Goal: Task Accomplishment & Management: Complete application form

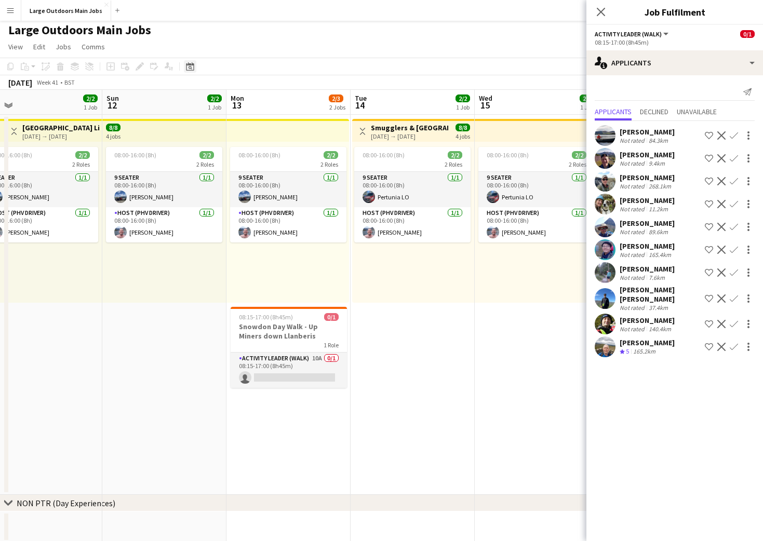
scroll to position [3, 0]
click at [189, 64] on icon at bounding box center [190, 66] width 8 height 8
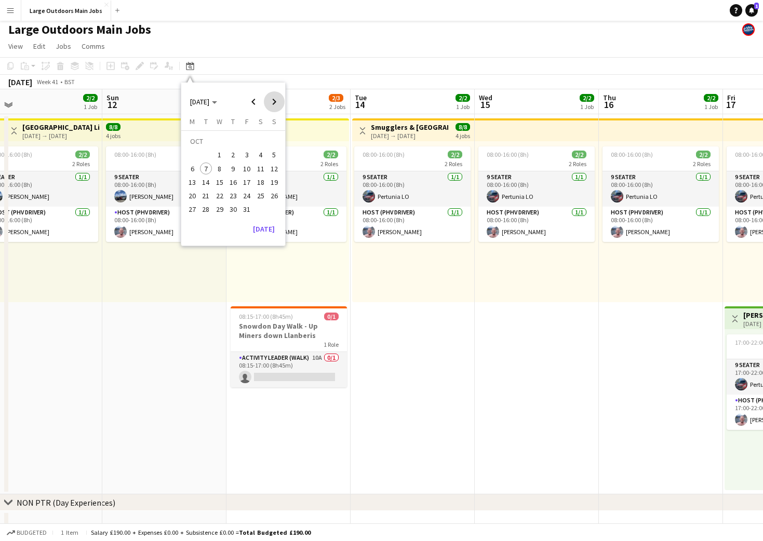
click at [274, 102] on span "Next month" at bounding box center [274, 101] width 21 height 21
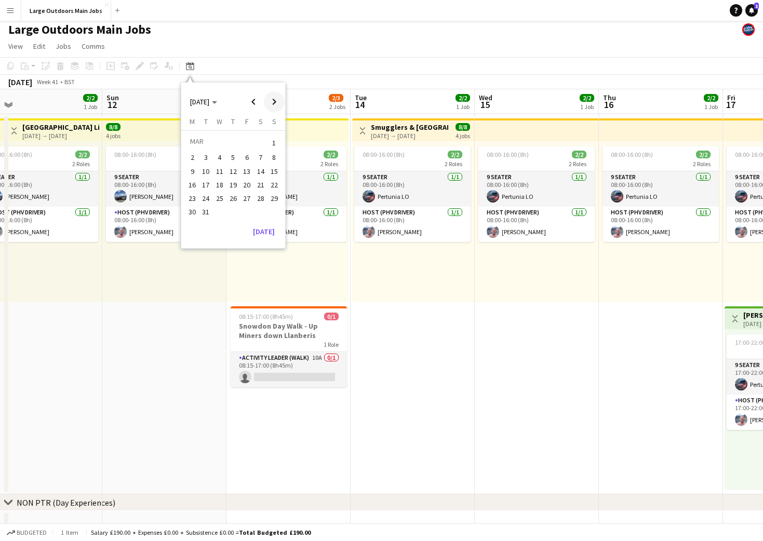
click at [274, 102] on span "Next month" at bounding box center [274, 101] width 21 height 21
click at [247, 150] on span "3" at bounding box center [247, 155] width 12 height 12
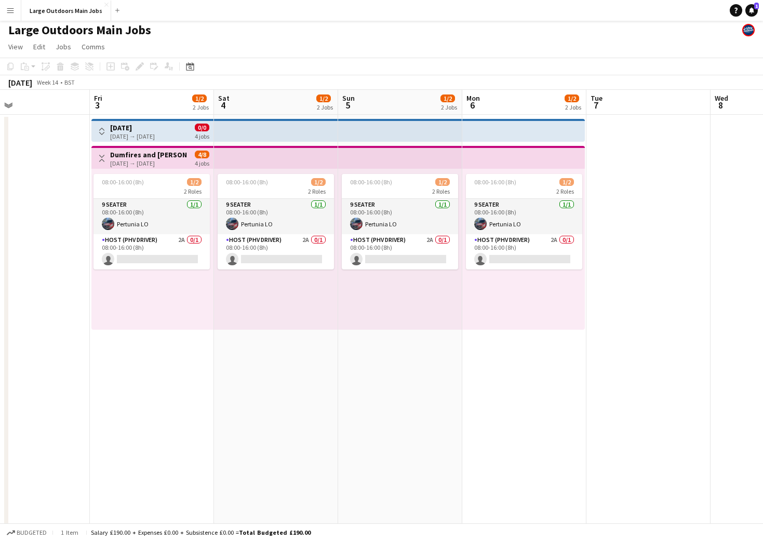
scroll to position [0, 285]
click at [190, 66] on icon "Date picker" at bounding box center [190, 66] width 8 height 8
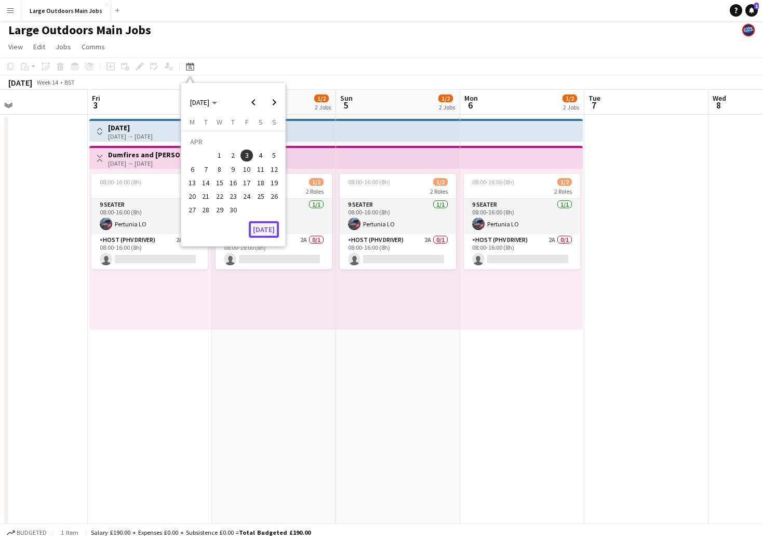
click at [261, 224] on button "[DATE]" at bounding box center [264, 229] width 30 height 17
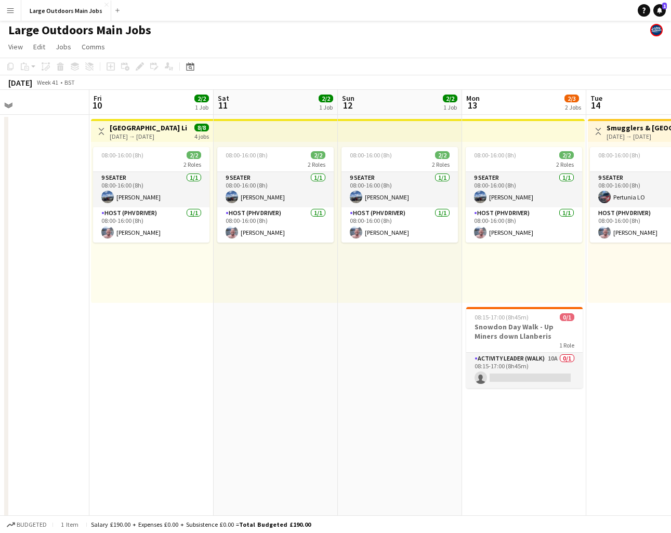
scroll to position [0, 471]
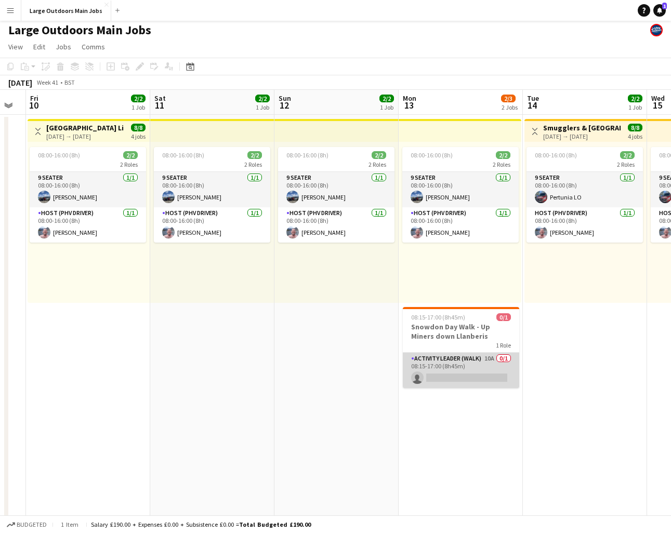
click at [452, 362] on app-card-role "Activity Leader (Walk) 10A 0/1 08:15-17:00 (8h45m) single-neutral-actions" at bounding box center [461, 370] width 116 height 35
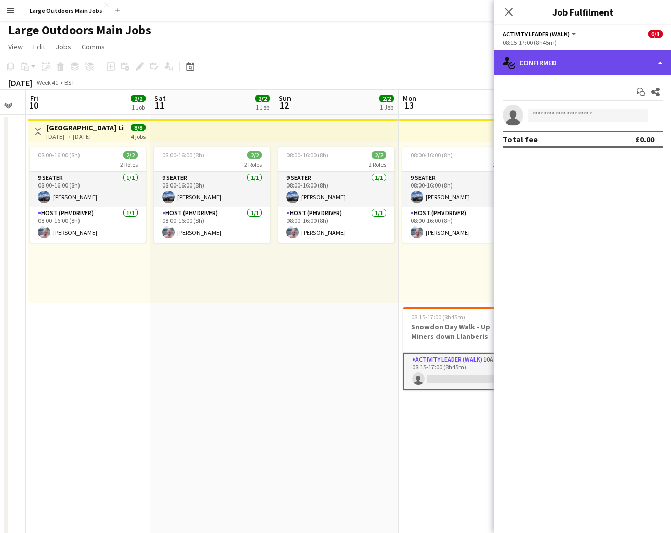
click at [597, 64] on div "single-neutral-actions-check-2 Confirmed" at bounding box center [582, 62] width 177 height 25
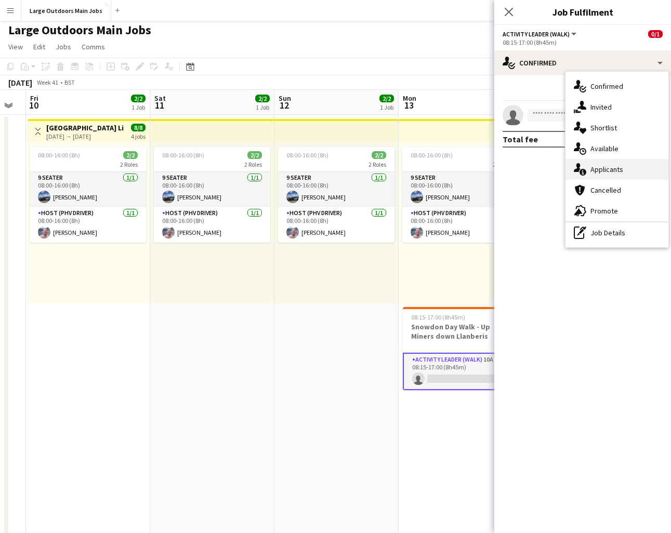
click at [607, 168] on span "Applicants" at bounding box center [606, 169] width 33 height 9
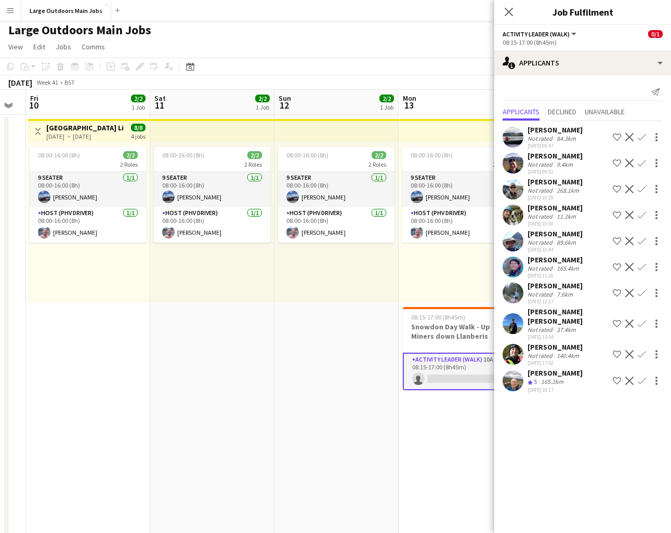
click at [639, 291] on app-icon "Confirm" at bounding box center [642, 293] width 8 height 8
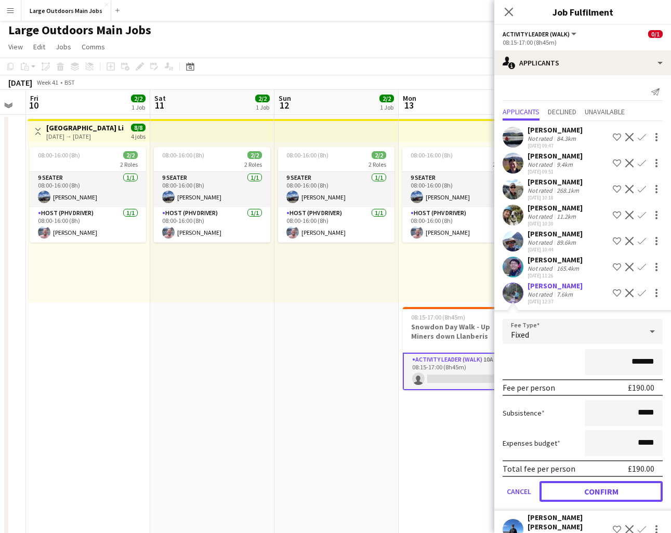
click at [605, 493] on button "Confirm" at bounding box center [600, 491] width 123 height 21
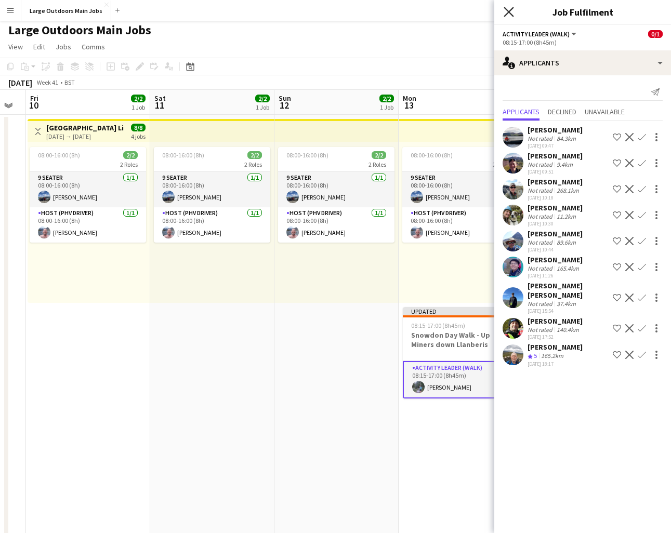
click at [508, 10] on icon "Close pop-in" at bounding box center [509, 12] width 10 height 10
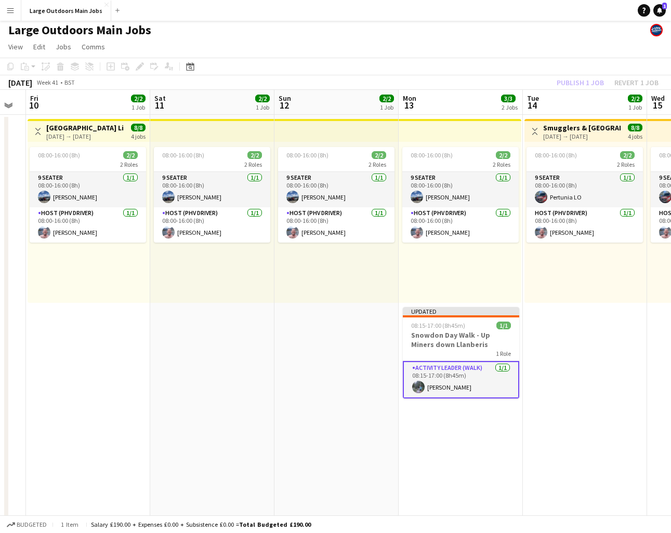
click at [581, 82] on div "Publish 1 job Revert 1 job" at bounding box center [607, 83] width 127 height 14
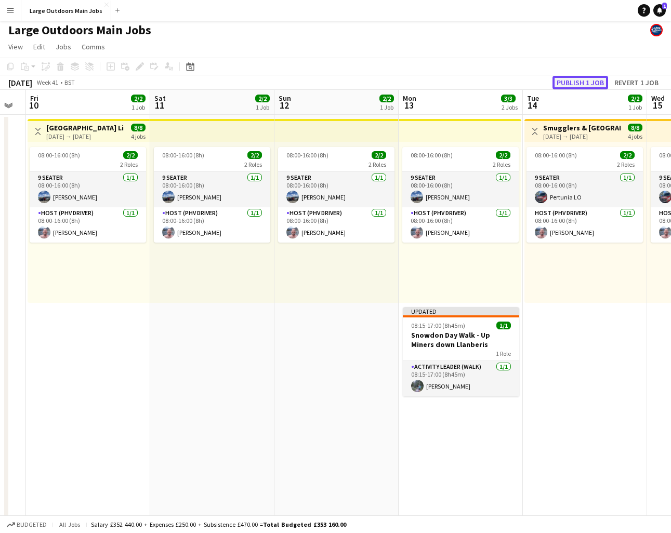
click at [572, 81] on button "Publish 1 job" at bounding box center [580, 83] width 56 height 14
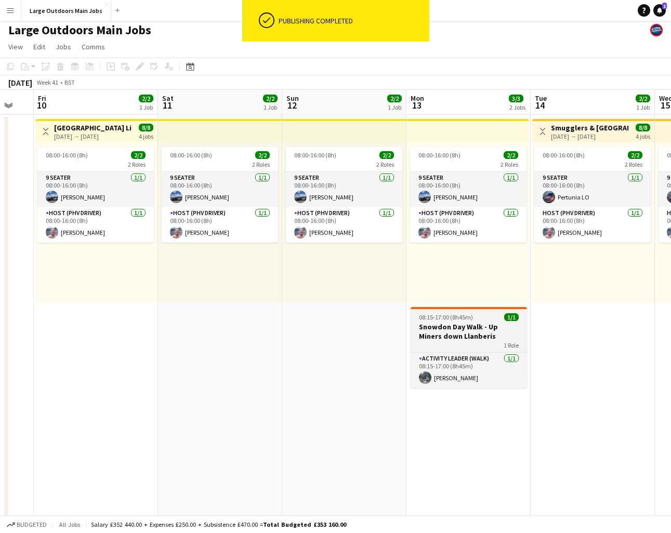
scroll to position [0, 462]
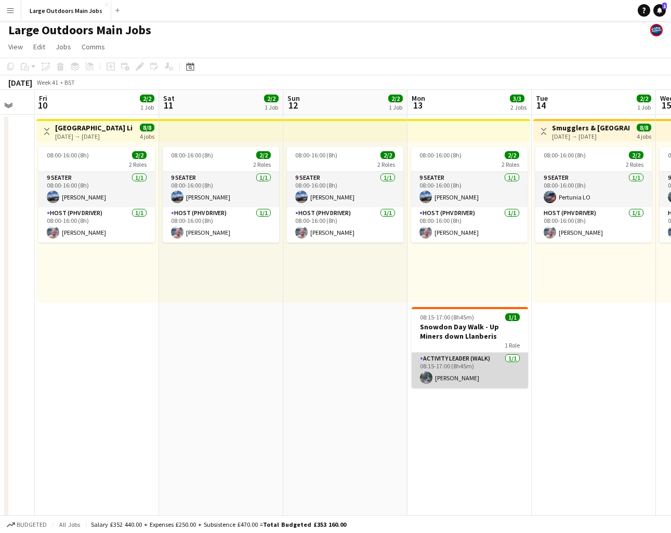
click at [459, 366] on app-card-role "Activity Leader (Walk) [DATE] 08:15-17:00 (8h45m) [PERSON_NAME]" at bounding box center [470, 370] width 116 height 35
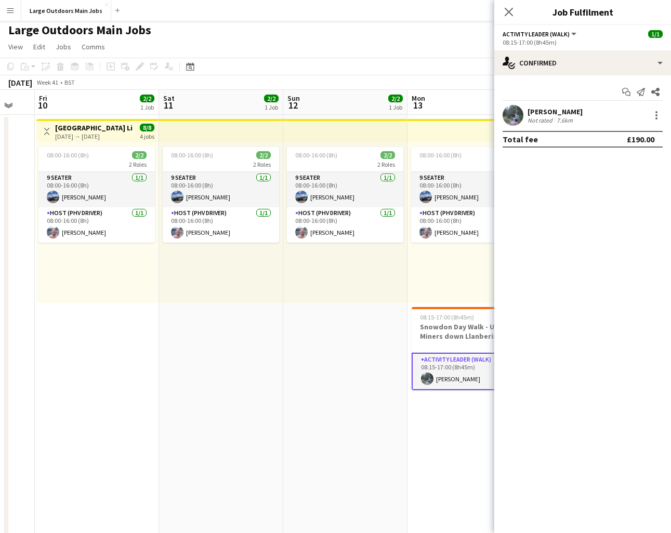
click at [530, 109] on div "[PERSON_NAME]" at bounding box center [554, 111] width 55 height 9
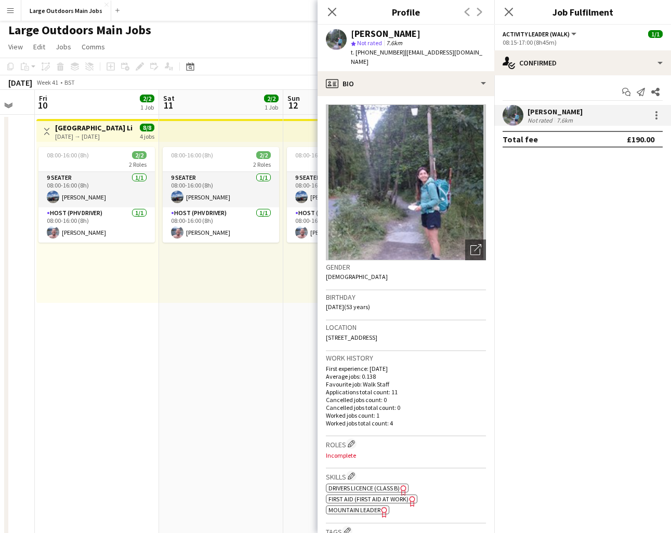
drag, startPoint x: 400, startPoint y: 52, endPoint x: 481, endPoint y: 54, distance: 81.1
click at [481, 54] on div "[PERSON_NAME] star Not rated 7.6km t. [PHONE_NUMBER] | [EMAIL_ADDRESS][DOMAIN_N…" at bounding box center [406, 48] width 177 height 46
copy span "[EMAIL_ADDRESS][DOMAIN_NAME]"
click at [330, 14] on icon "Close pop-in" at bounding box center [332, 12] width 10 height 10
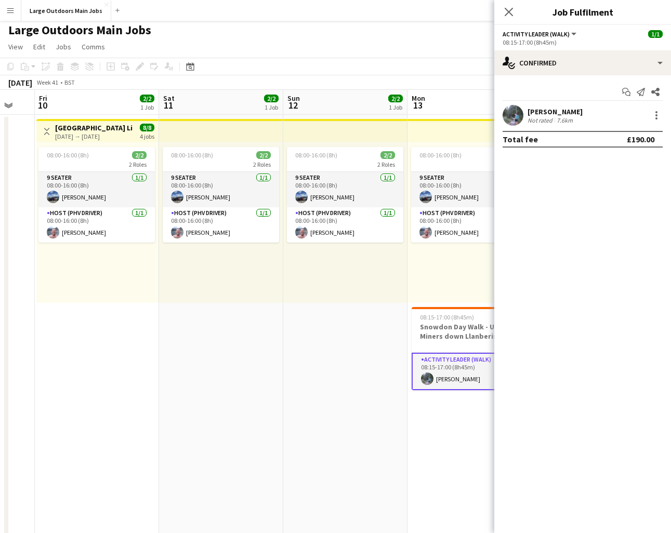
click at [509, 14] on icon "Close pop-in" at bounding box center [509, 12] width 8 height 8
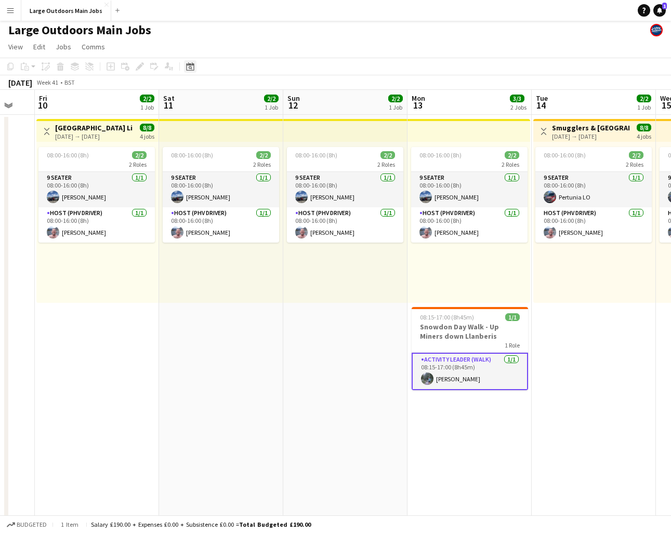
click at [192, 68] on icon "Date picker" at bounding box center [190, 66] width 8 height 8
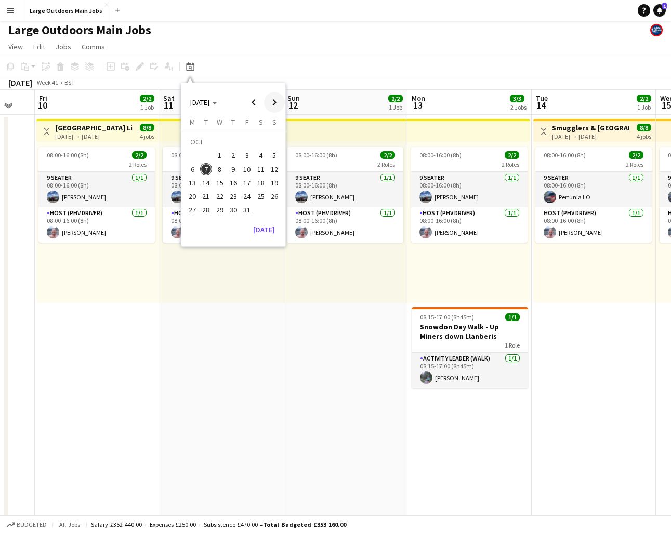
click at [273, 101] on span "Next month" at bounding box center [274, 102] width 21 height 21
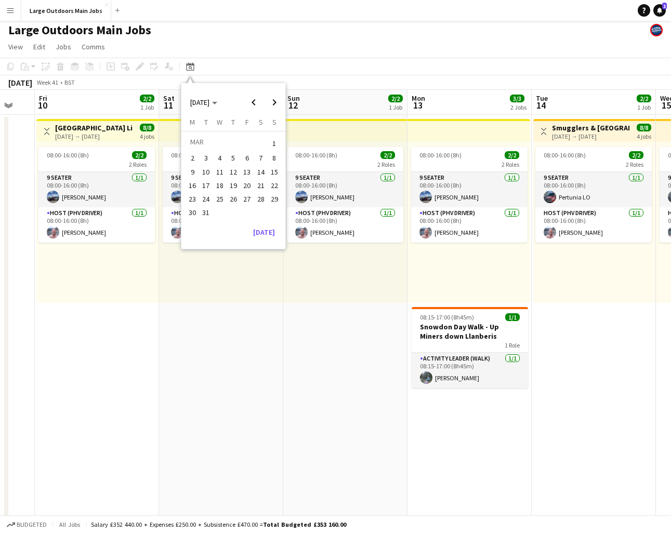
click at [261, 184] on span "21" at bounding box center [261, 185] width 12 height 12
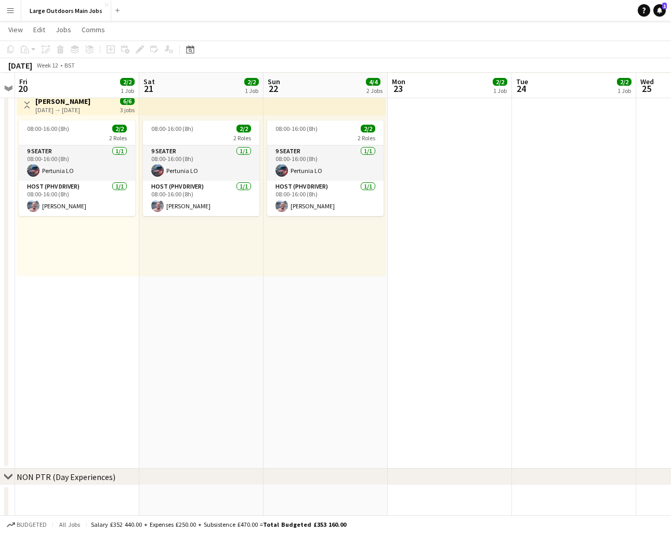
scroll to position [217, 0]
click at [182, 336] on app-date-cell "08:00-16:00 (8h) 2/2 2 Roles 9 Seater [DATE] 08:00-16:00 (8h) Pertunia LO Host …" at bounding box center [201, 184] width 124 height 568
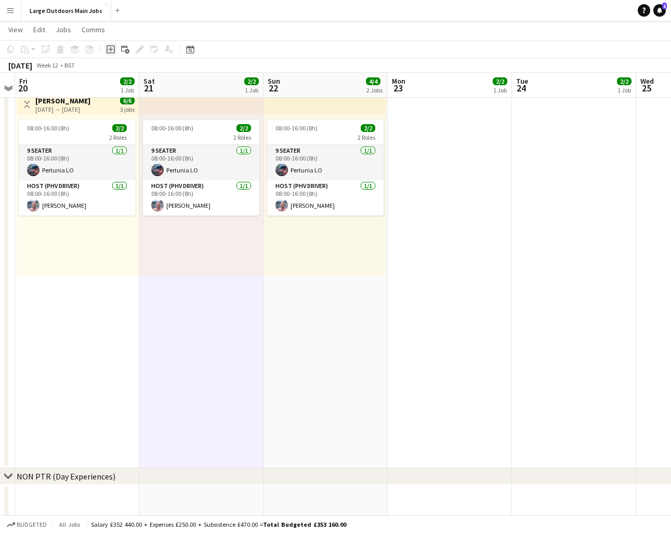
click at [110, 48] on icon "Add job" at bounding box center [111, 49] width 8 height 8
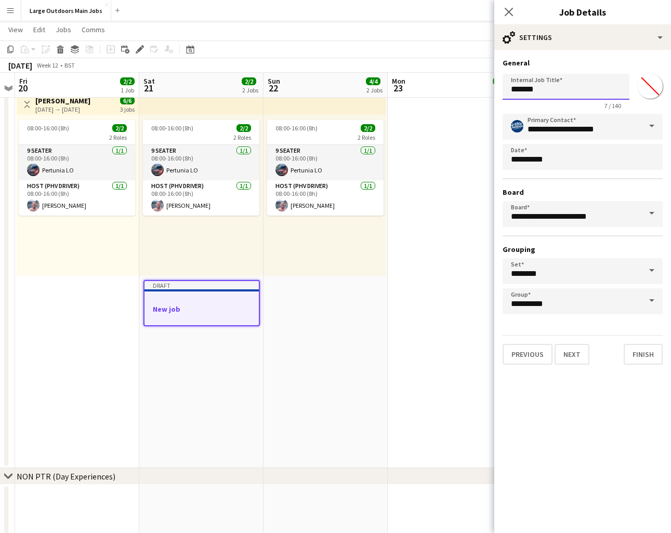
click at [540, 90] on input "*******" at bounding box center [566, 87] width 127 height 26
type input "**********"
click at [643, 351] on button "Finish" at bounding box center [643, 354] width 39 height 21
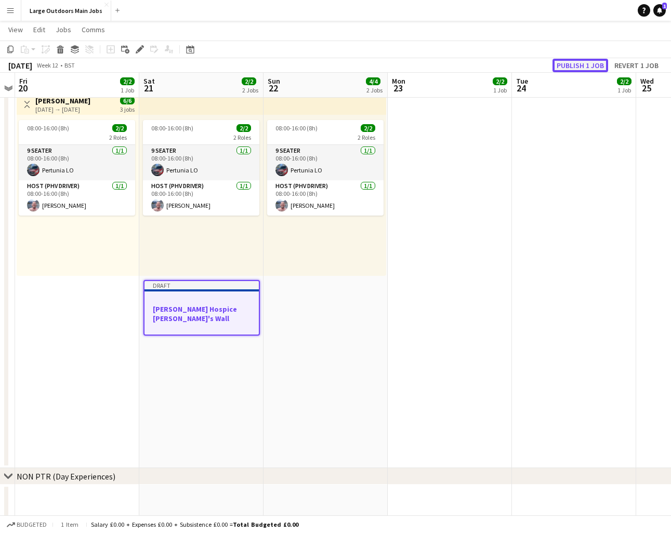
click at [579, 63] on button "Publish 1 job" at bounding box center [580, 66] width 56 height 14
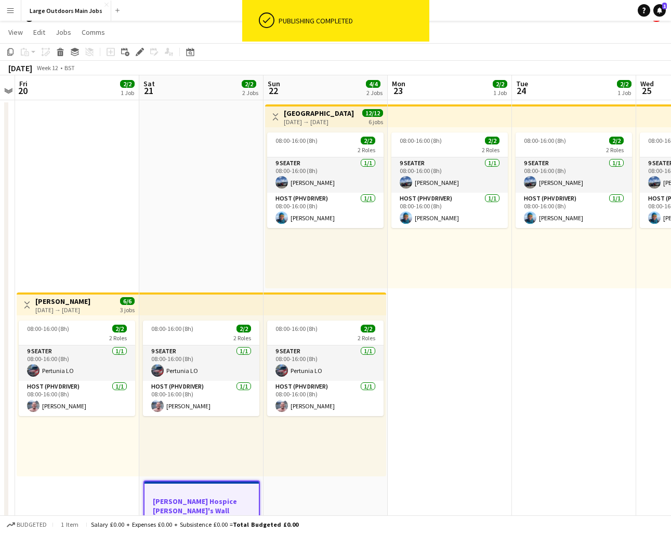
scroll to position [0, 0]
